Goal: Transaction & Acquisition: Purchase product/service

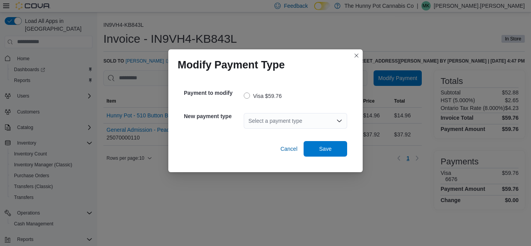
click at [299, 120] on div "Select a payment type" at bounding box center [295, 121] width 103 height 16
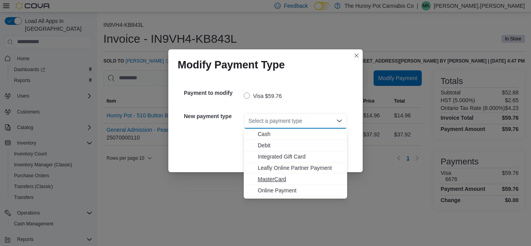
click at [266, 176] on span "MasterCard" at bounding box center [300, 179] width 85 height 8
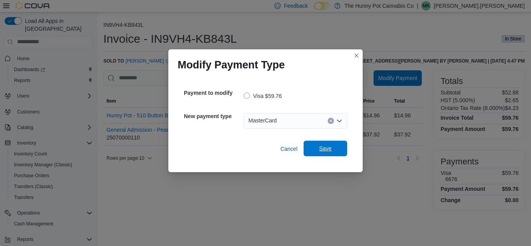
click at [312, 154] on span "Save" at bounding box center [325, 149] width 34 height 16
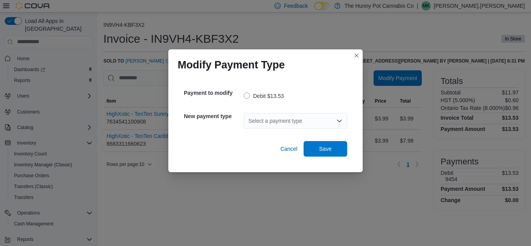
click at [293, 121] on div "Select a payment type" at bounding box center [295, 121] width 103 height 16
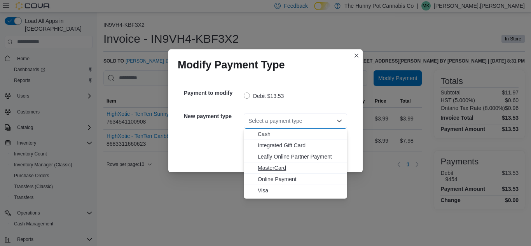
click at [276, 166] on span "MasterCard" at bounding box center [300, 168] width 85 height 8
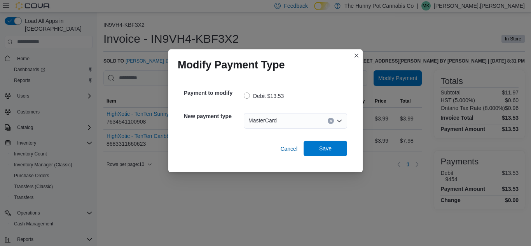
click at [328, 143] on span "Save" at bounding box center [325, 149] width 34 height 16
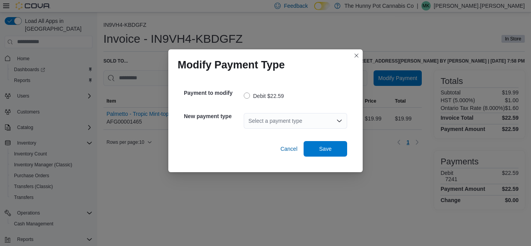
click at [295, 124] on div "Select a payment type" at bounding box center [295, 121] width 103 height 16
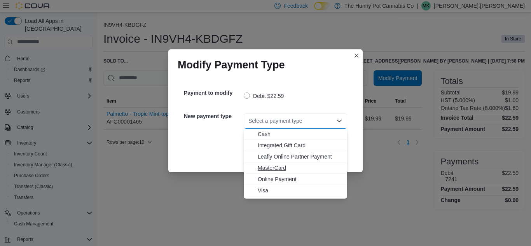
click at [270, 164] on span "MasterCard" at bounding box center [300, 168] width 85 height 8
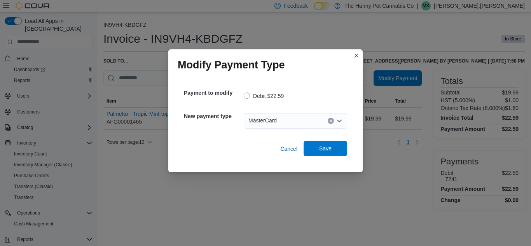
click at [317, 151] on span "Save" at bounding box center [325, 149] width 34 height 16
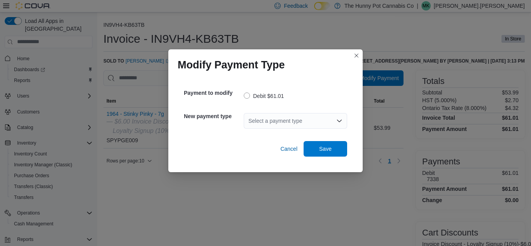
click at [269, 122] on div "Select a payment type" at bounding box center [295, 121] width 103 height 16
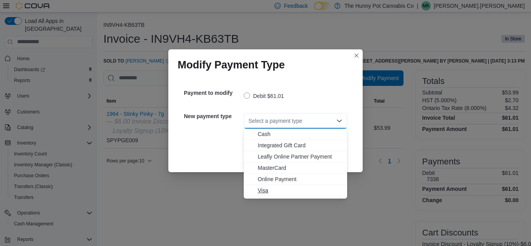
click at [265, 189] on span "Visa" at bounding box center [300, 191] width 85 height 8
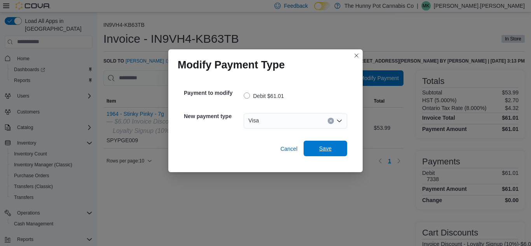
click at [332, 143] on span "Save" at bounding box center [325, 149] width 34 height 16
